Goal: Task Accomplishment & Management: Manage account settings

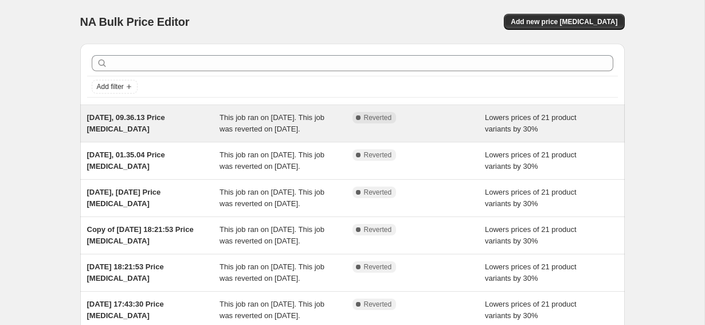
click at [245, 117] on span "This job ran on 20 September 2025. This job was reverted on 20 September 2025." at bounding box center [272, 123] width 105 height 20
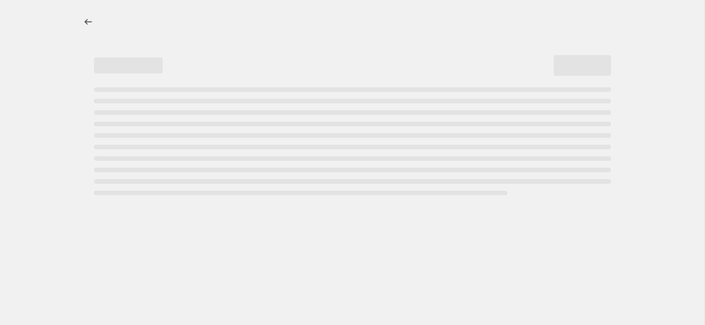
select select "percentage"
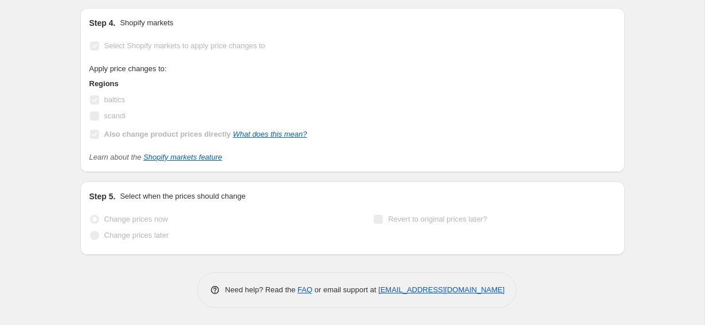
scroll to position [1075, 0]
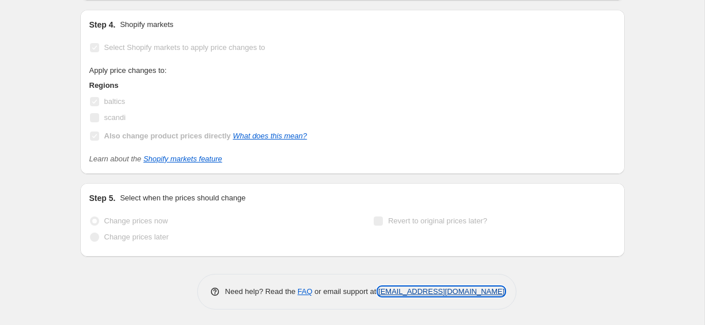
click at [409, 289] on link "[EMAIL_ADDRESS][DOMAIN_NAME]" at bounding box center [441, 291] width 126 height 9
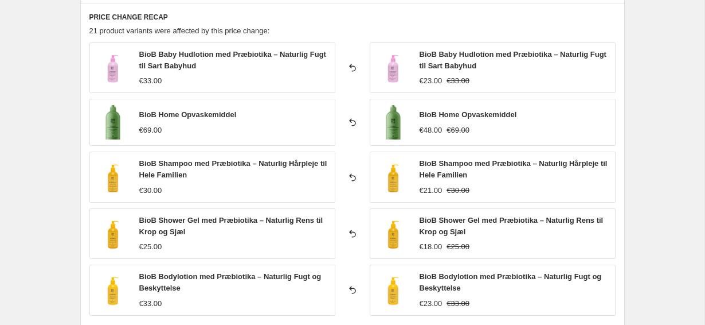
scroll to position [710, 0]
click at [368, 36] on div "PRICE CHANGE RECAP 21 product variants were affected by this price change: BioB…" at bounding box center [352, 183] width 545 height 363
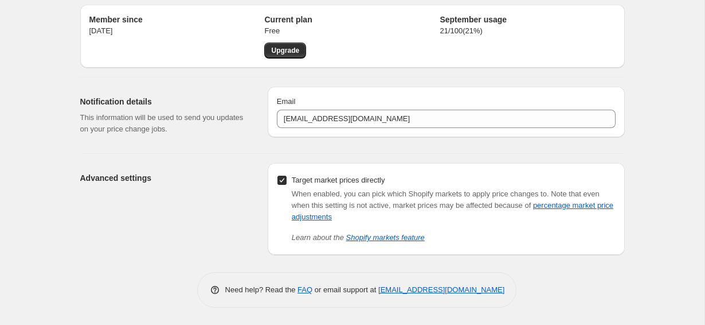
scroll to position [39, 0]
click at [282, 182] on input "Target market prices directly" at bounding box center [282, 179] width 9 height 9
click at [281, 181] on input "Target market prices directly" at bounding box center [282, 179] width 9 height 9
checkbox input "true"
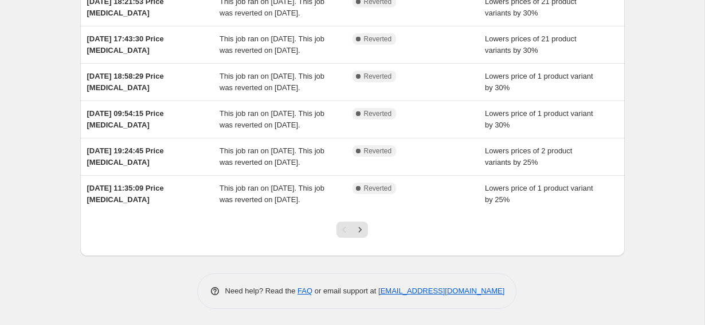
scroll to position [381, 0]
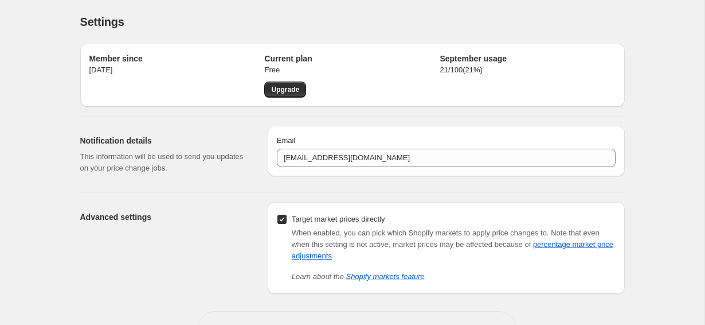
click at [285, 218] on input "Target market prices directly" at bounding box center [282, 218] width 9 height 9
click at [334, 256] on link "percentage market price adjustments" at bounding box center [453, 250] width 322 height 20
checkbox input "true"
click at [280, 213] on label "Target market prices directly" at bounding box center [331, 219] width 108 height 16
click at [280, 214] on input "Target market prices directly" at bounding box center [282, 218] width 9 height 9
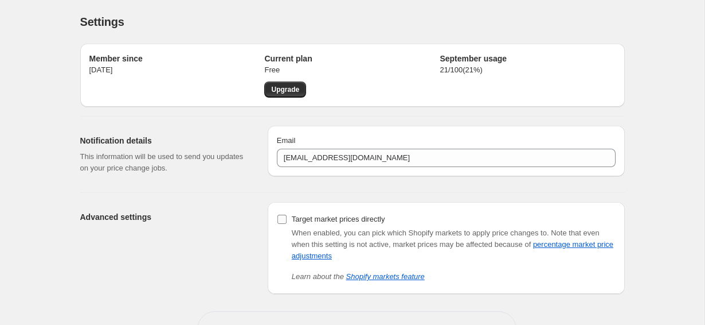
click at [280, 218] on input "Target market prices directly" at bounding box center [282, 218] width 9 height 9
checkbox input "true"
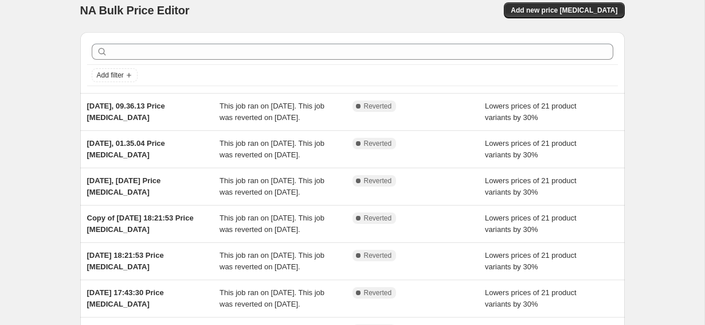
scroll to position [14, 0]
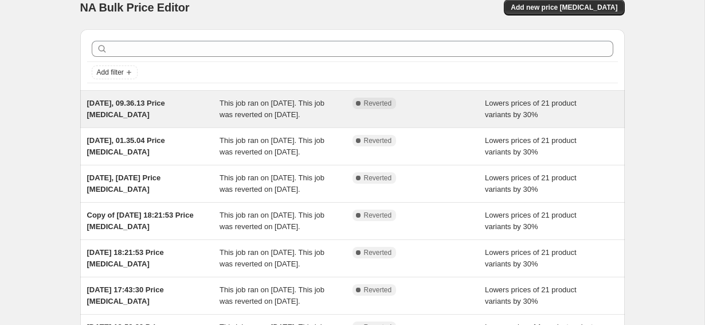
click at [251, 108] on div "This job ran on [DATE]. This job was reverted on [DATE]." at bounding box center [286, 108] width 133 height 23
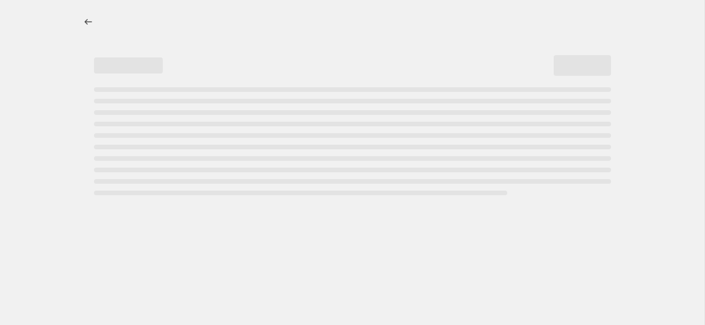
select select "percentage"
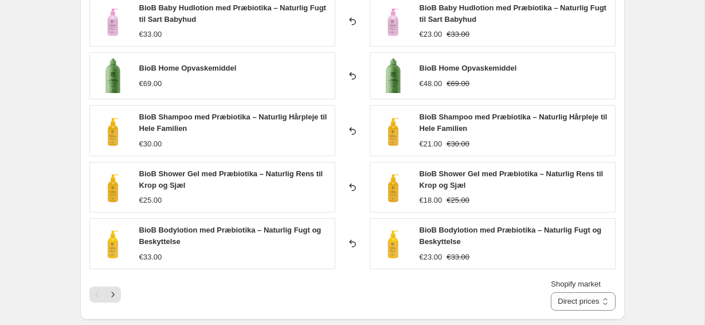
scroll to position [755, 0]
click at [119, 293] on button "Next" at bounding box center [113, 295] width 16 height 16
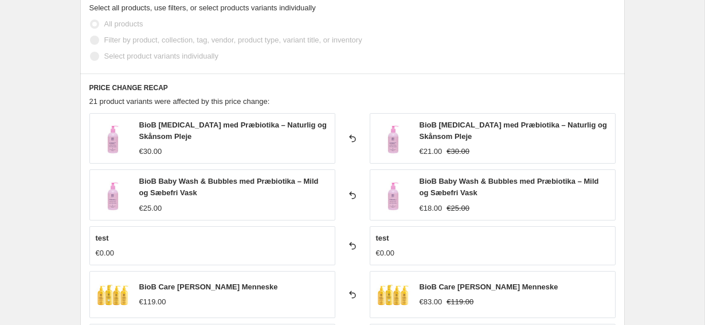
scroll to position [630, 0]
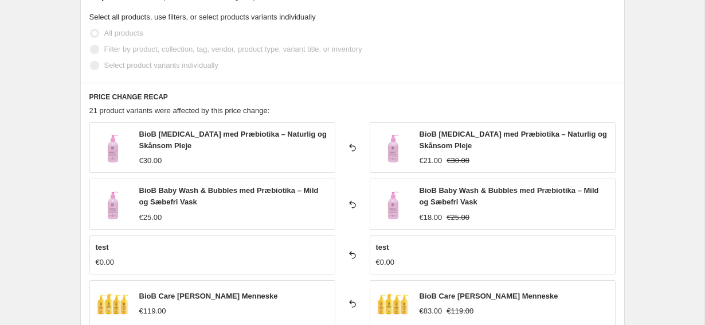
click at [178, 99] on h6 "PRICE CHANGE RECAP" at bounding box center [352, 96] width 526 height 9
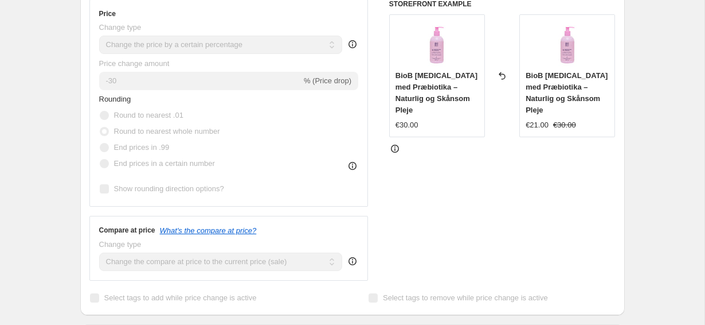
scroll to position [249, 0]
